Goal: Information Seeking & Learning: Learn about a topic

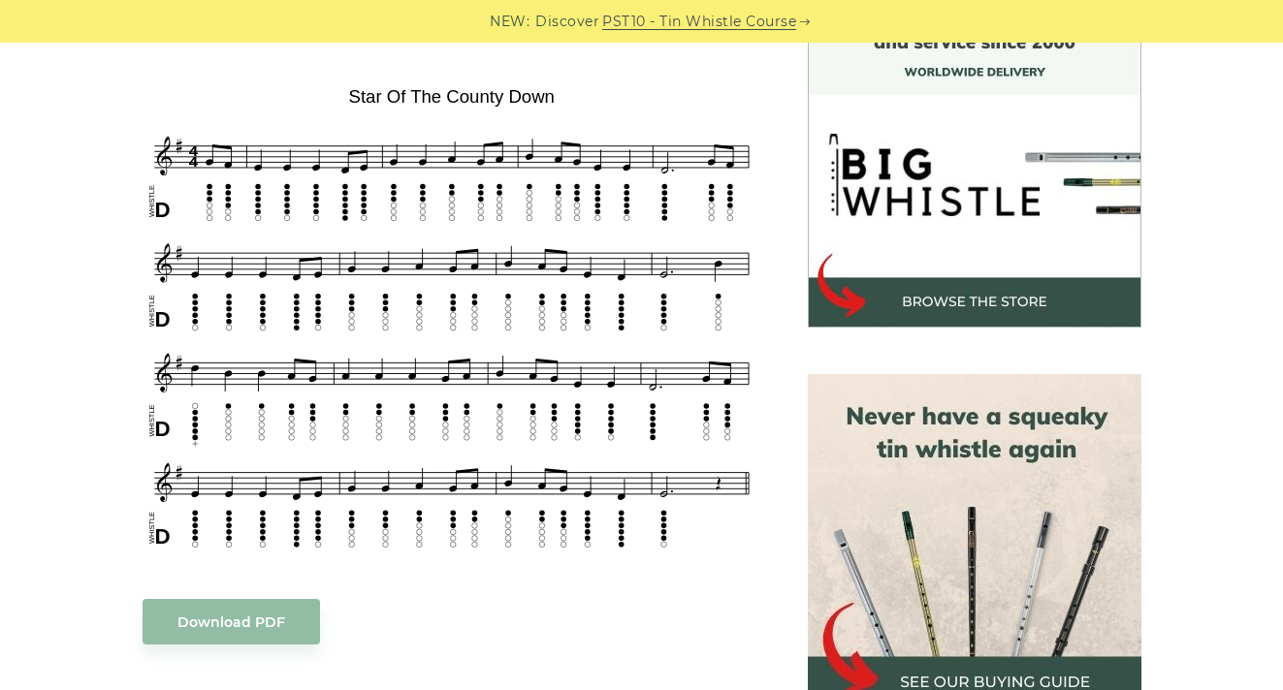
scroll to position [626, 0]
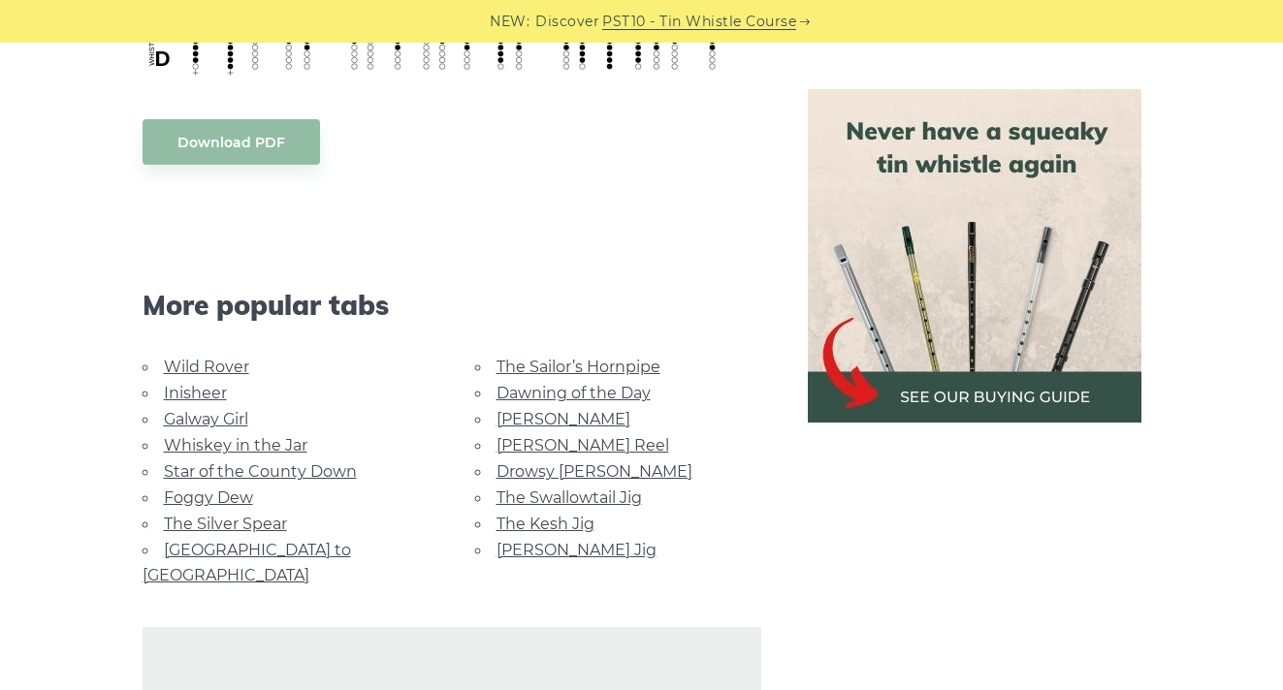
scroll to position [1117, 0]
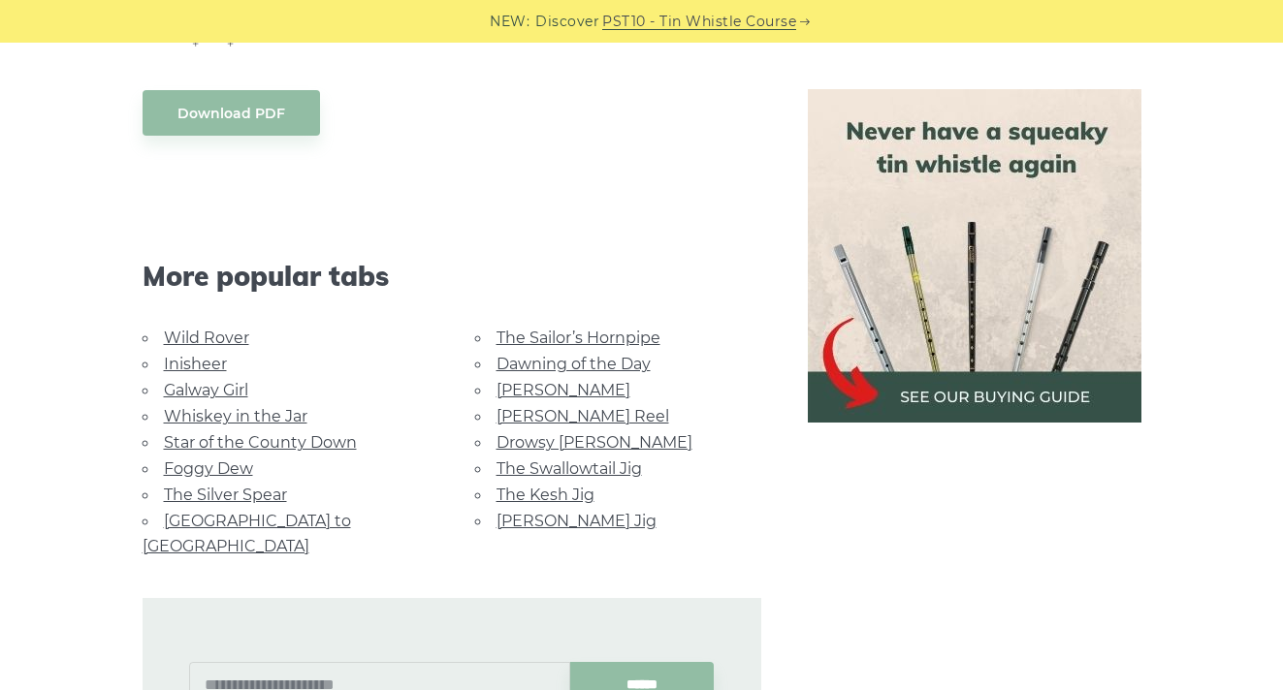
click at [190, 334] on link "Wild Rover" at bounding box center [206, 338] width 85 height 18
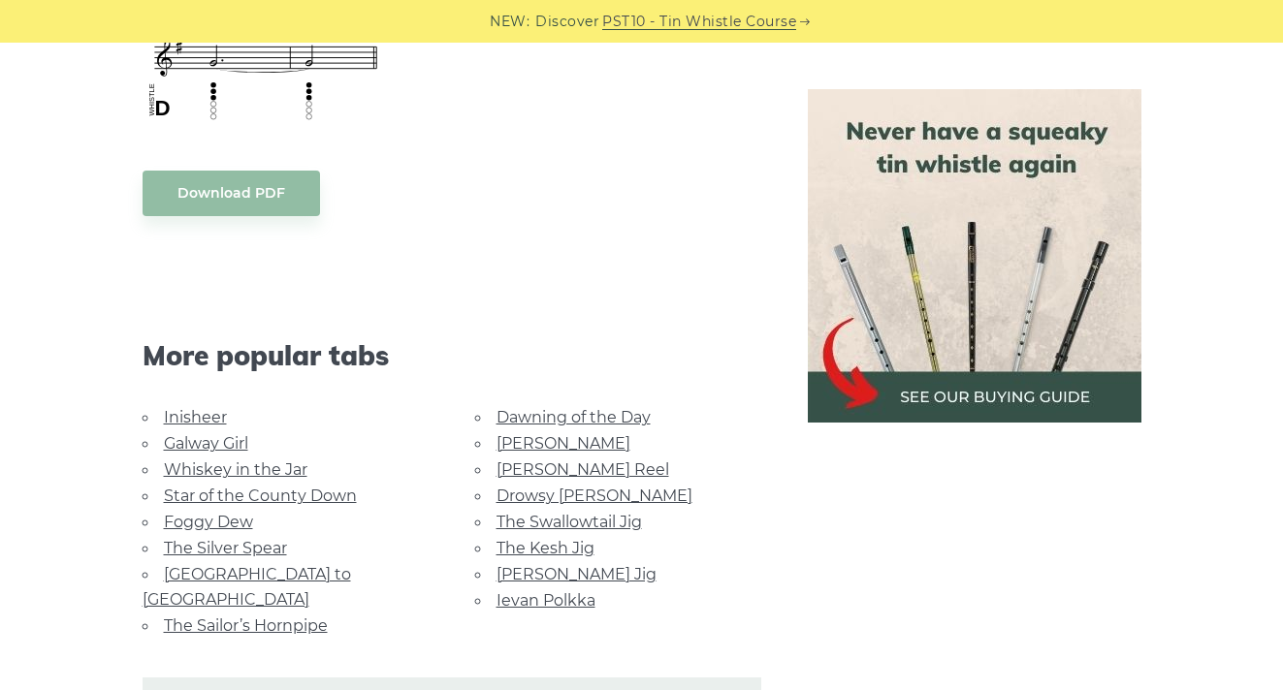
scroll to position [1928, 0]
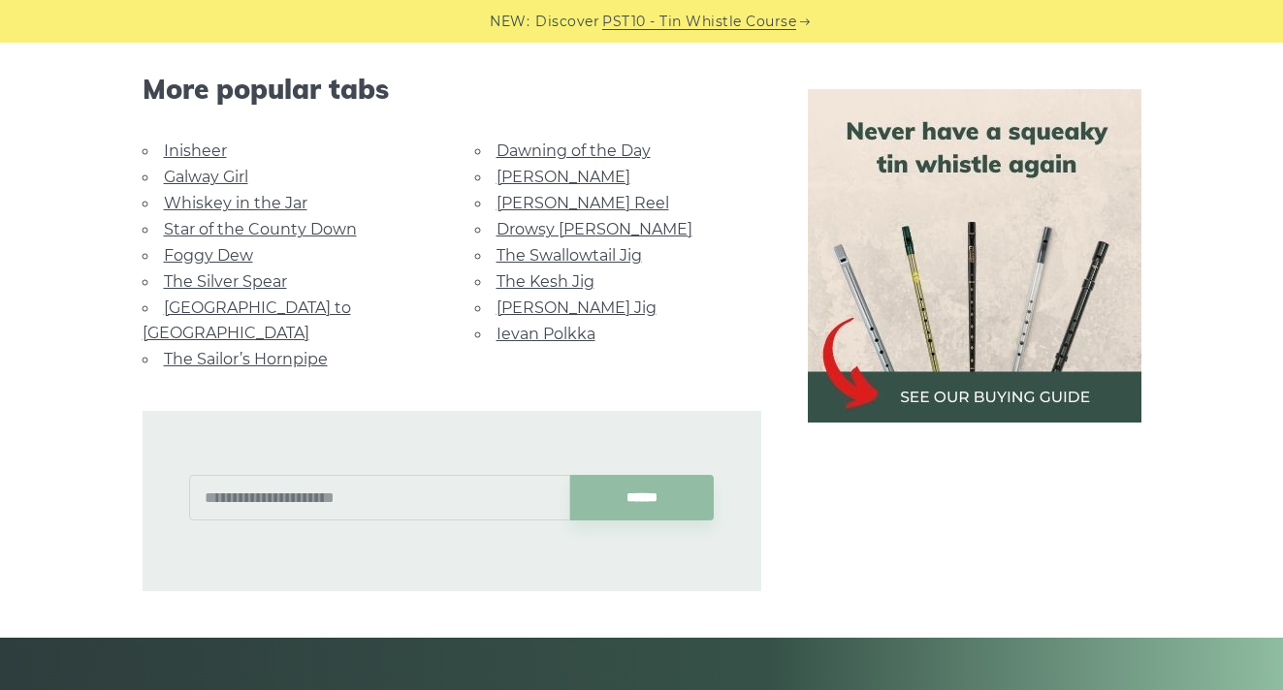
click at [518, 227] on link "Drowsy [PERSON_NAME]" at bounding box center [594, 229] width 196 height 18
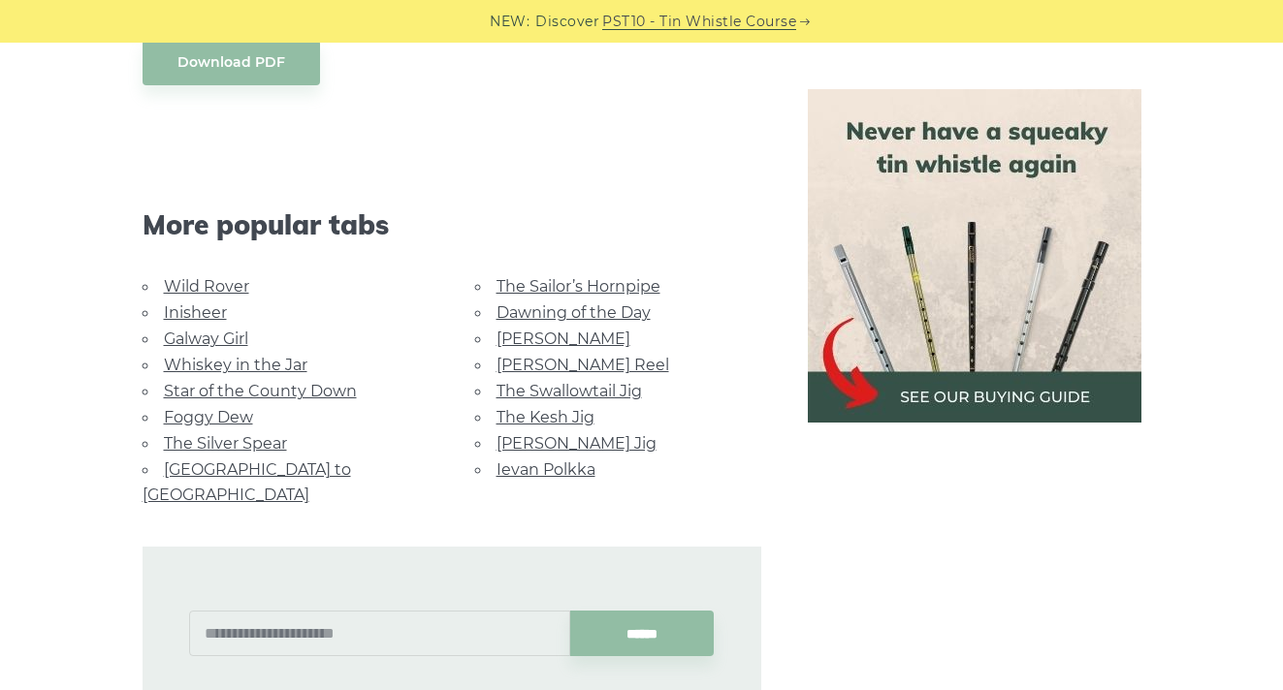
scroll to position [1415, 0]
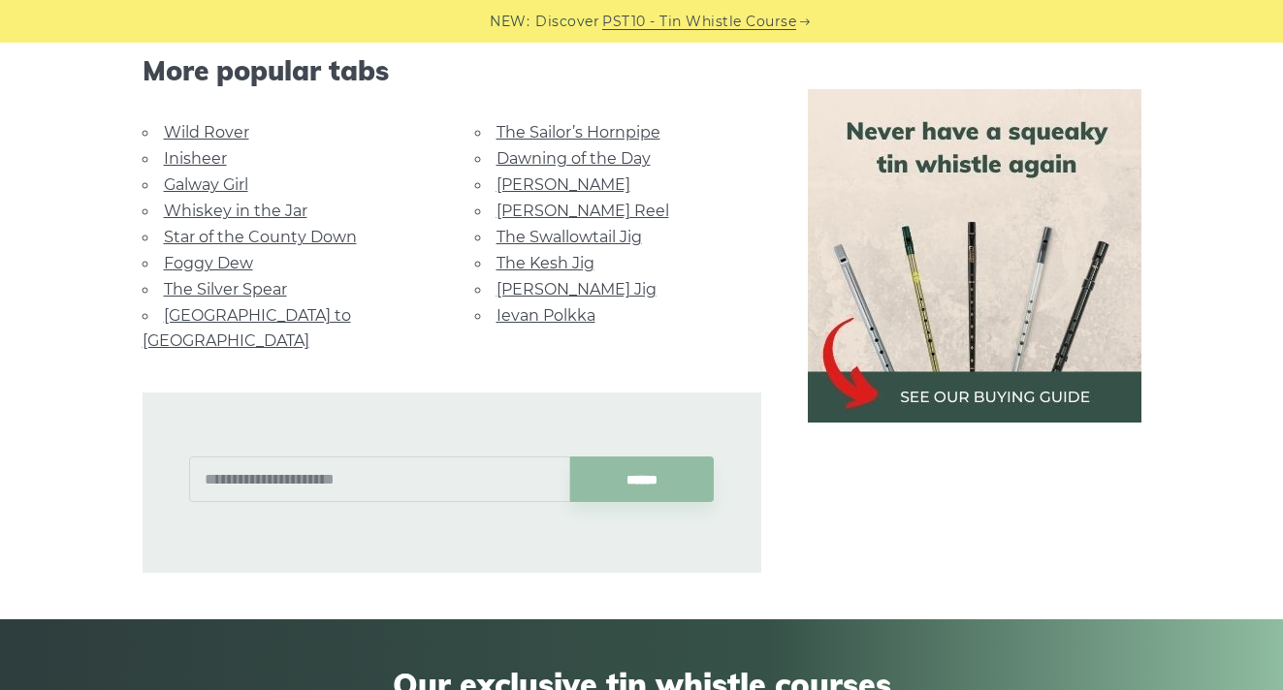
click at [221, 286] on link "The Silver Spear" at bounding box center [225, 289] width 123 height 18
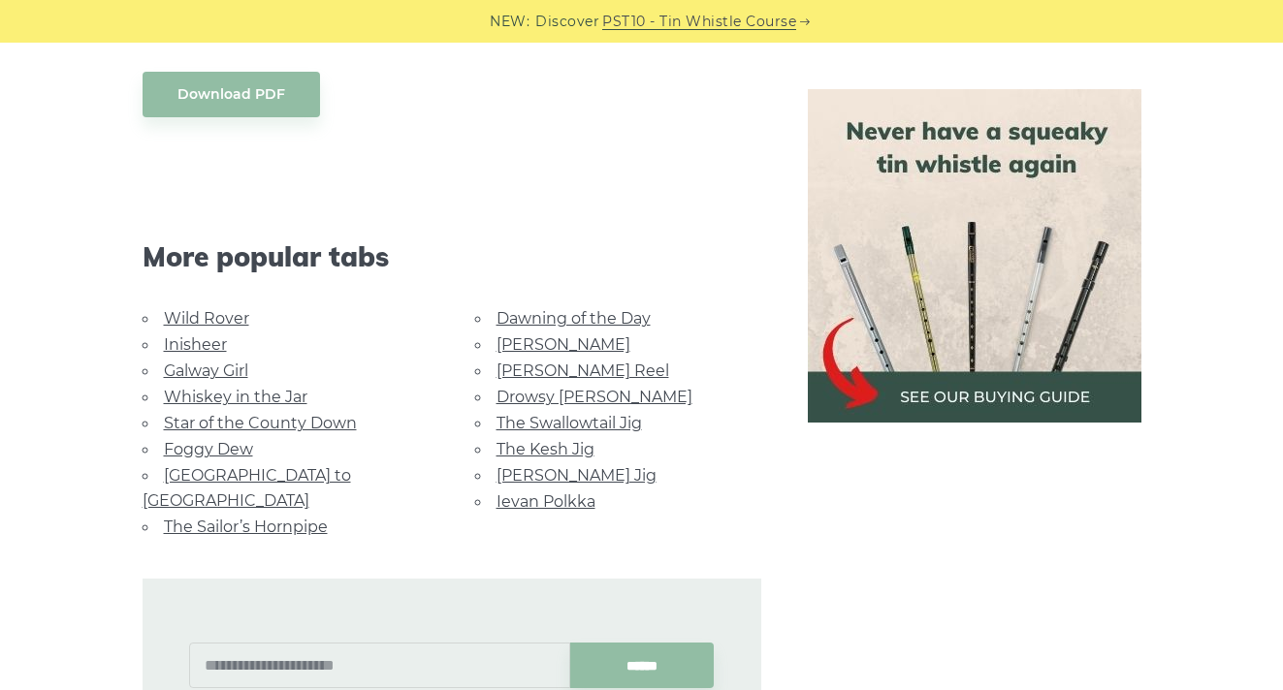
scroll to position [1106, 0]
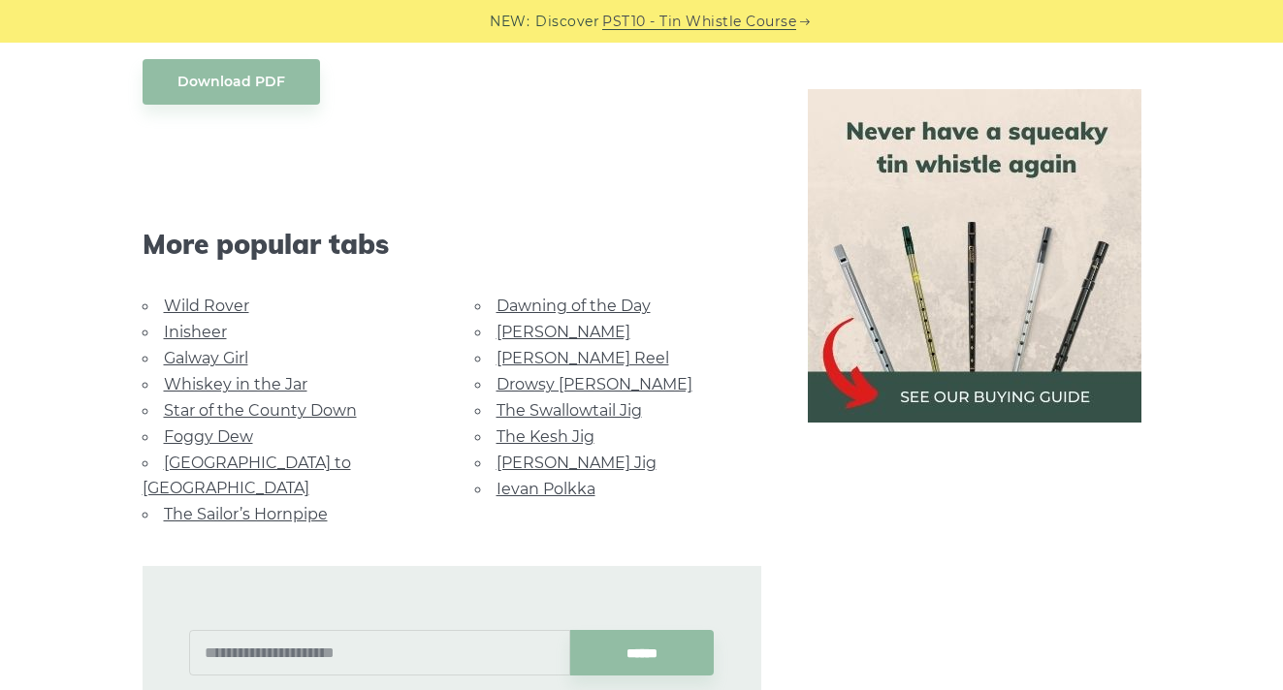
click at [188, 360] on link "Galway Girl" at bounding box center [206, 358] width 84 height 18
click at [186, 332] on link "Inisheer" at bounding box center [195, 332] width 63 height 18
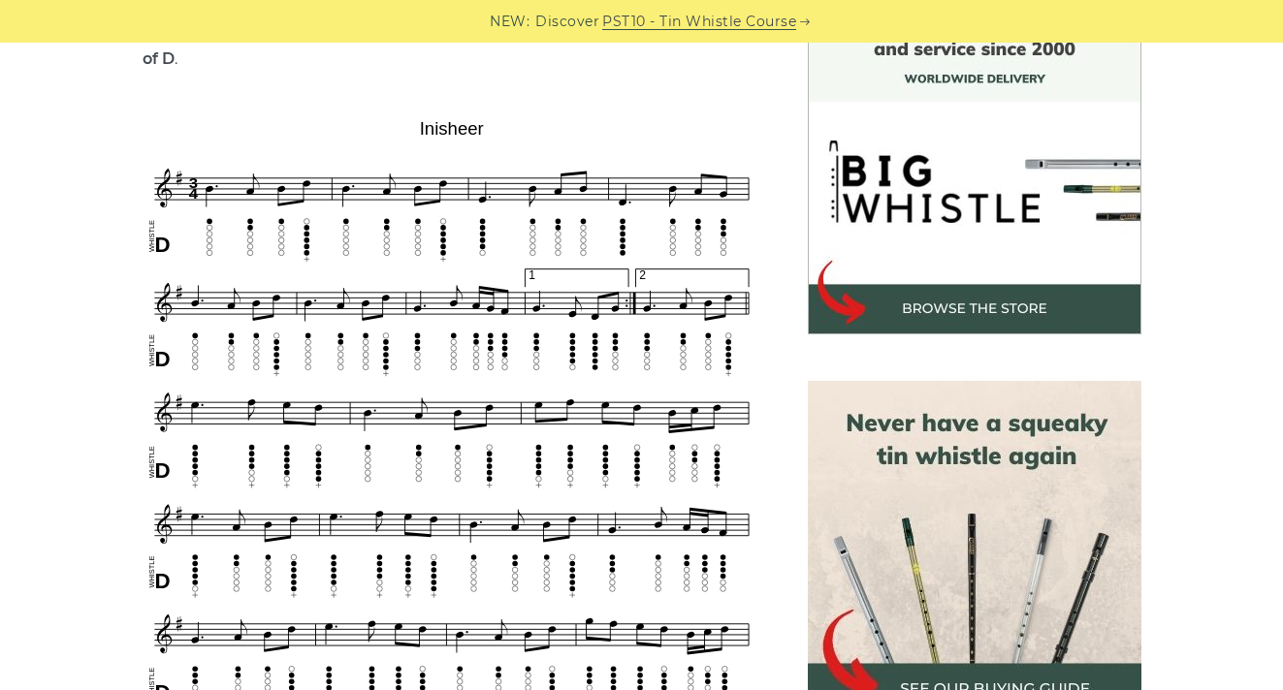
scroll to position [561, 0]
